Goal: Task Accomplishment & Management: Manage account settings

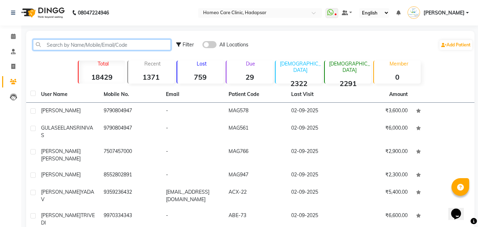
click at [74, 44] on input "text" at bounding box center [102, 44] width 138 height 11
click at [141, 46] on input "text" at bounding box center [102, 44] width 138 height 11
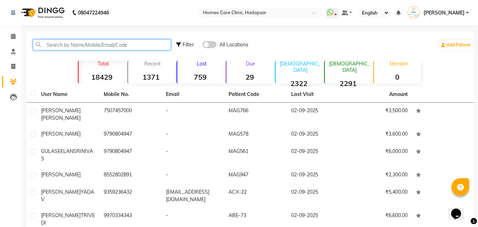
click at [73, 45] on input "text" at bounding box center [102, 44] width 138 height 11
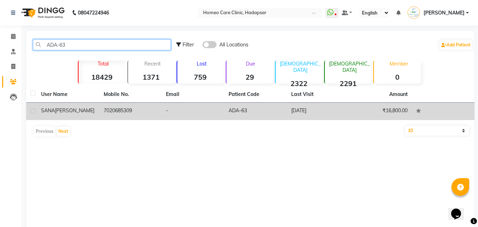
type input "ADA-63"
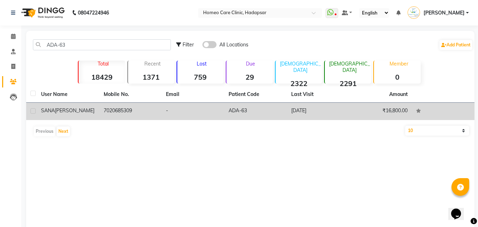
click at [61, 108] on span "[PERSON_NAME]" at bounding box center [75, 110] width 40 height 6
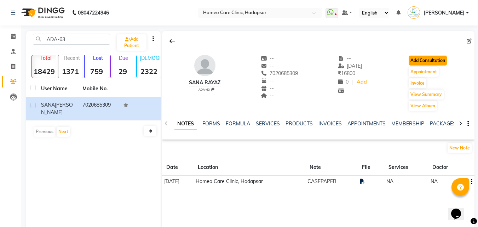
click at [421, 62] on button "Add Consultation" at bounding box center [428, 61] width 38 height 10
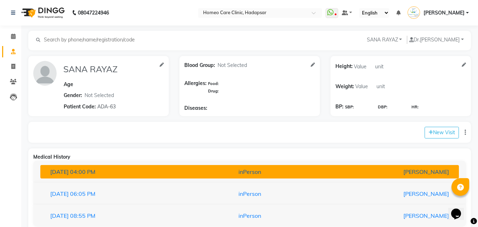
click at [187, 175] on div "inPerson" at bounding box center [249, 171] width 137 height 8
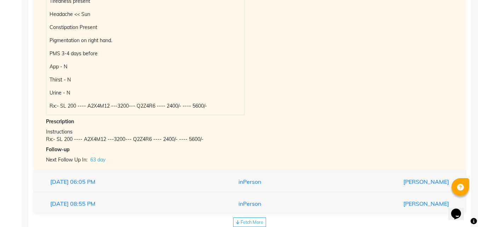
scroll to position [307, 0]
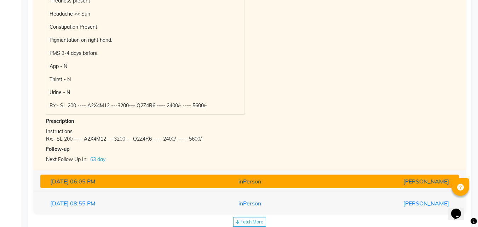
click at [279, 181] on div "inPerson" at bounding box center [249, 181] width 137 height 8
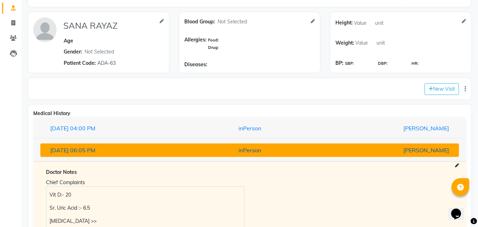
scroll to position [44, 0]
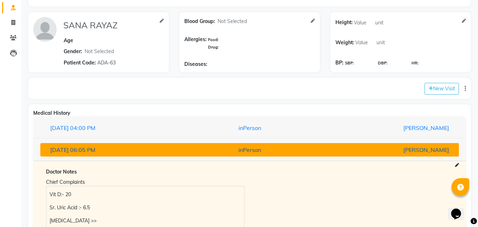
click at [290, 150] on div "inPerson" at bounding box center [249, 149] width 137 height 8
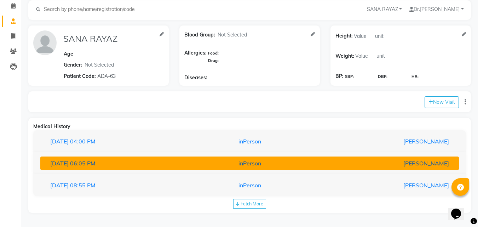
scroll to position [30, 0]
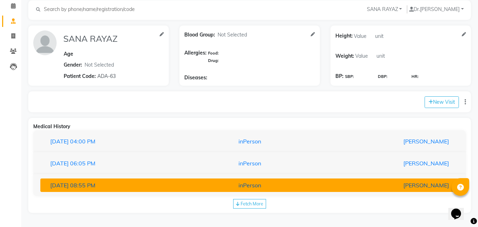
click at [284, 187] on div "inPerson" at bounding box center [249, 185] width 137 height 8
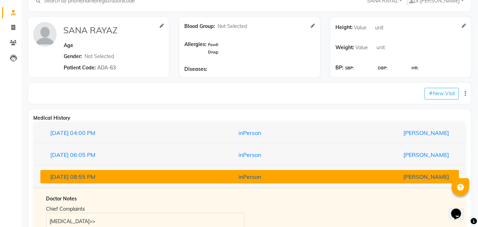
scroll to position [36, 0]
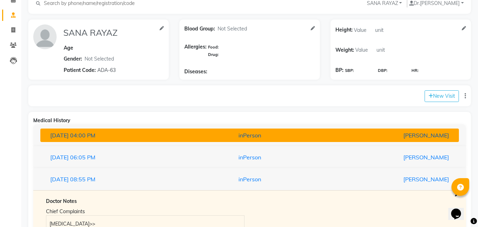
click at [297, 139] on button "[DATE] 04:00 PM inPerson [PERSON_NAME]" at bounding box center [249, 134] width 418 height 13
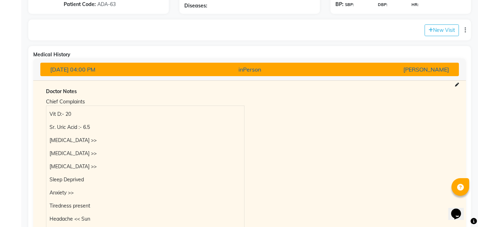
scroll to position [0, 0]
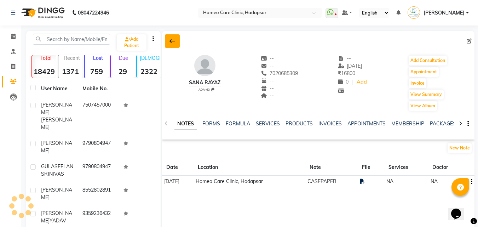
click at [172, 41] on icon at bounding box center [172, 41] width 6 height 6
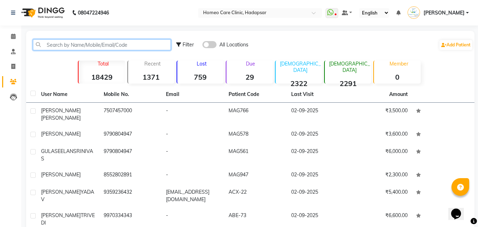
click at [102, 43] on input "text" at bounding box center [102, 44] width 138 height 11
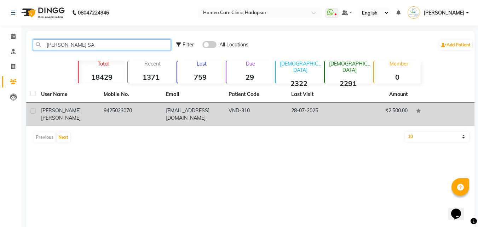
type input "[PERSON_NAME] SA"
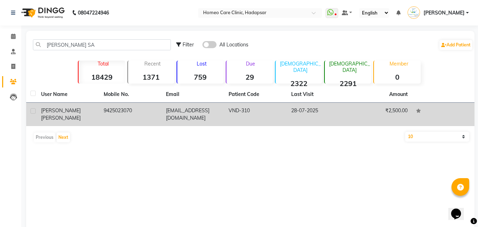
click at [79, 107] on div "[PERSON_NAME][DEMOGRAPHIC_DATA]" at bounding box center [68, 114] width 54 height 15
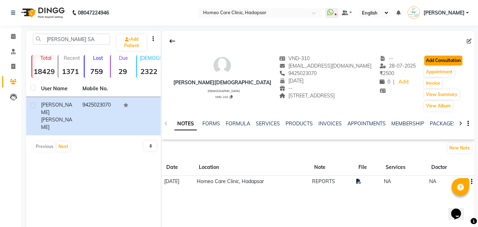
click at [445, 60] on button "Add Consultation" at bounding box center [443, 61] width 38 height 10
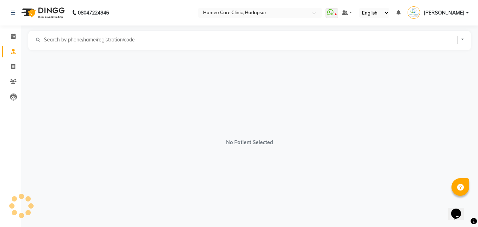
select select "[DEMOGRAPHIC_DATA]"
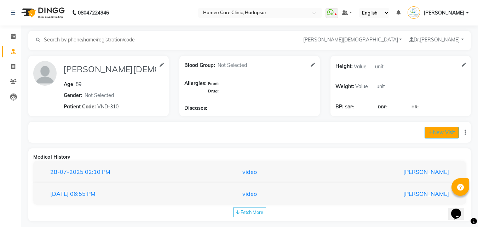
click at [445, 129] on button "New Visit" at bounding box center [441, 133] width 34 height 12
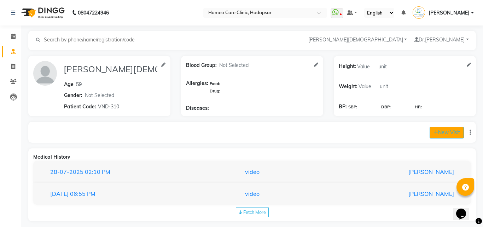
select select "1110"
select select "inPerson"
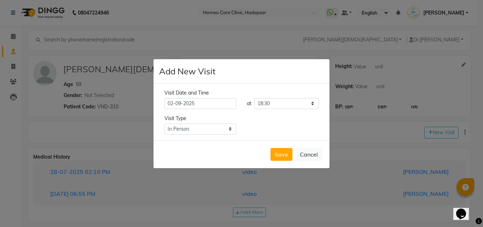
click at [372, 174] on ngb-modal-window "Add New Visit Visit Date and Time [DATE] at Select time 09:00 09:05 09:10 09:15…" at bounding box center [241, 113] width 483 height 227
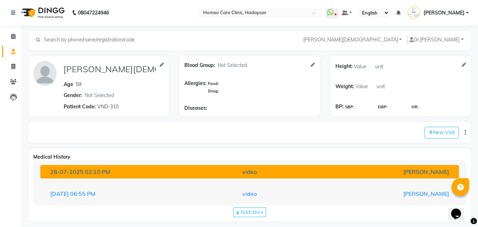
click at [350, 170] on div "[PERSON_NAME]" at bounding box center [386, 171] width 137 height 8
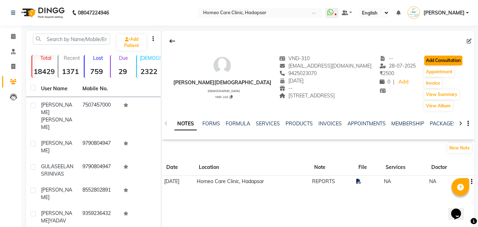
click at [451, 62] on button "Add Consultation" at bounding box center [443, 61] width 38 height 10
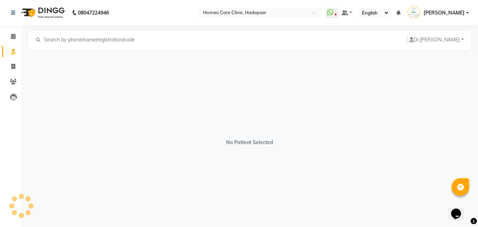
select select "[DEMOGRAPHIC_DATA]"
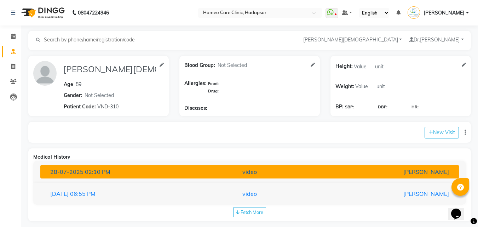
click at [291, 169] on div "video" at bounding box center [249, 171] width 137 height 8
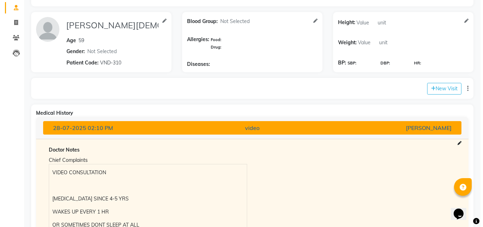
scroll to position [49, 0]
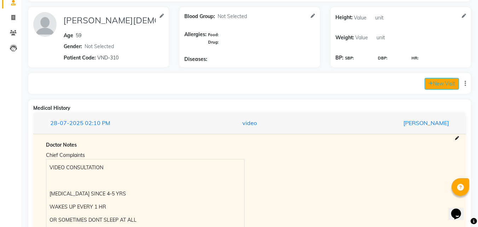
click at [448, 79] on button "New Visit" at bounding box center [441, 84] width 34 height 12
select select "1115"
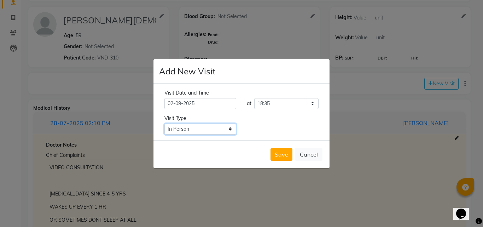
click at [203, 133] on select "Select Type In Person Video Phone Chat" at bounding box center [200, 128] width 72 height 11
select select "phone"
click at [164, 123] on select "Select Type In Person Video Phone Chat" at bounding box center [200, 128] width 72 height 11
click at [285, 152] on button "Save" at bounding box center [282, 154] width 22 height 13
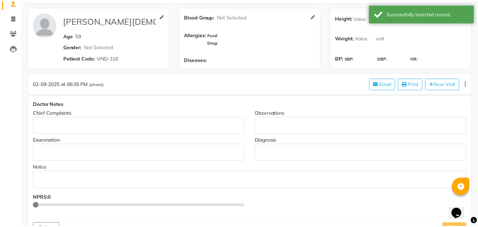
scroll to position [0, 0]
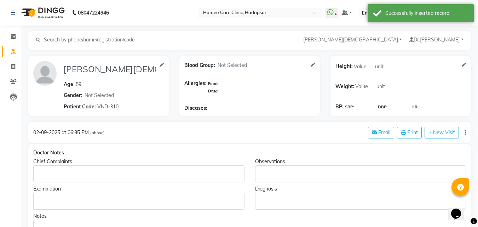
type input "[PERSON_NAME][DEMOGRAPHIC_DATA]"
type input "59"
select select "[DEMOGRAPHIC_DATA]"
type input "VND-310"
click at [204, 170] on p "Rich Text Editor, main" at bounding box center [138, 173] width 204 height 7
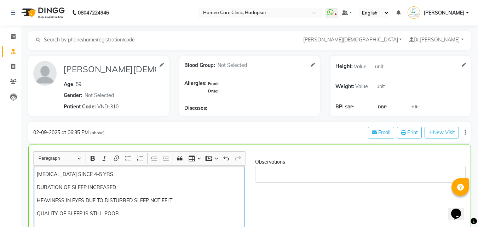
scroll to position [11, 0]
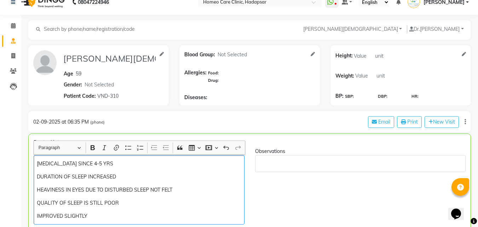
click at [36, 221] on div "[MEDICAL_DATA] SINCE 4-5 YRS DURATION OF SLEEP INCREASED HEAVINESS IN EYES DUE …" at bounding box center [139, 189] width 211 height 69
click at [114, 215] on p "OVERALL IMPROVED SLIGHTLY" at bounding box center [139, 215] width 204 height 7
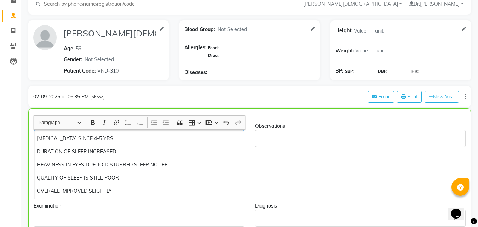
scroll to position [60, 0]
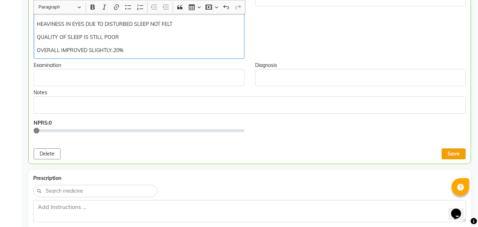
click at [458, 154] on button "Save" at bounding box center [453, 153] width 24 height 11
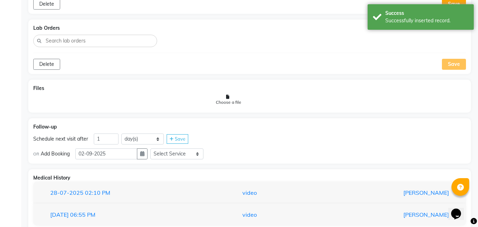
scroll to position [471, 0]
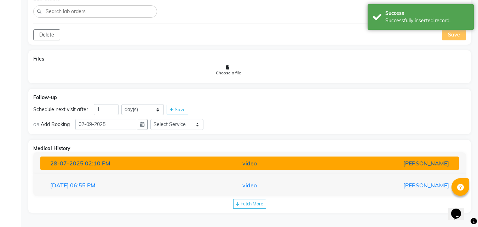
click at [265, 167] on div "video" at bounding box center [249, 163] width 137 height 8
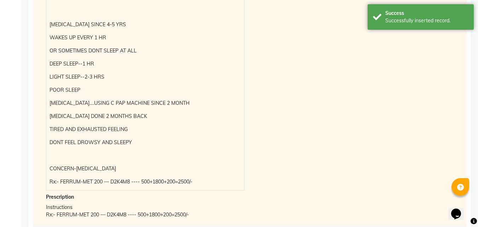
scroll to position [732, 0]
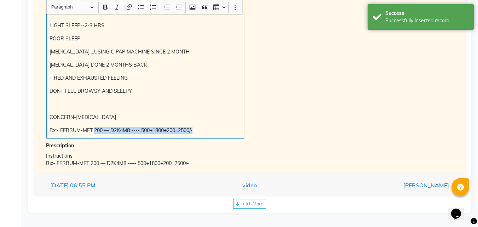
copy p "200 — D2K4M8 ---- 500+1800+200=2500/-"
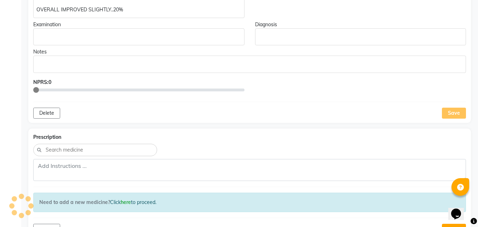
scroll to position [222, 0]
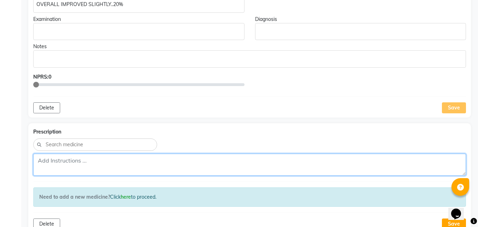
click at [165, 163] on textarea at bounding box center [249, 165] width 433 height 22
paste textarea "200 — D2K4M8 ---- 500+1800+200=2500/-"
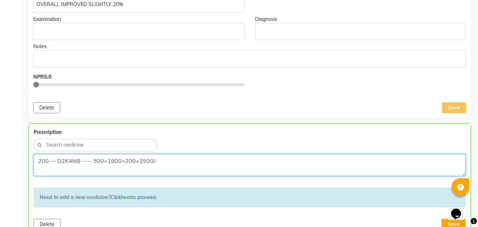
click at [39, 160] on textarea "200 — D2K4M8 ---- 500+1800+200=2500/-" at bounding box center [250, 165] width 432 height 22
click at [116, 159] on textarea "SL 200 — D2K4M8 ---- 500+1800+200=2500/-" at bounding box center [250, 165] width 432 height 22
click at [139, 160] on textarea "SL 200 — D2K4M8 ---- 1800+200=2500/-" at bounding box center [250, 165] width 432 height 22
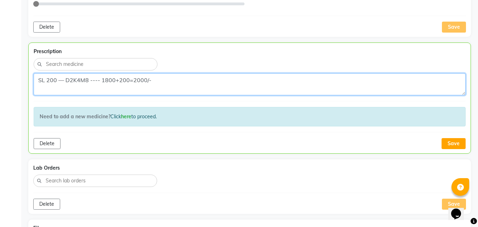
scroll to position [303, 0]
type textarea "SL 200 — D2K4M8 ---- 1800+200=2000/-"
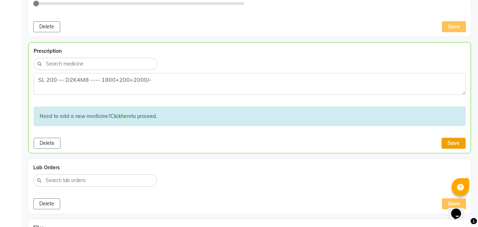
click at [456, 143] on button "Save" at bounding box center [453, 143] width 24 height 11
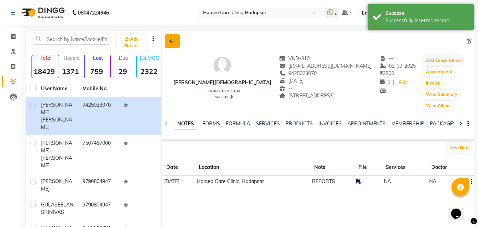
click at [175, 42] on icon at bounding box center [172, 41] width 6 height 6
